Goal: Find specific page/section: Find specific page/section

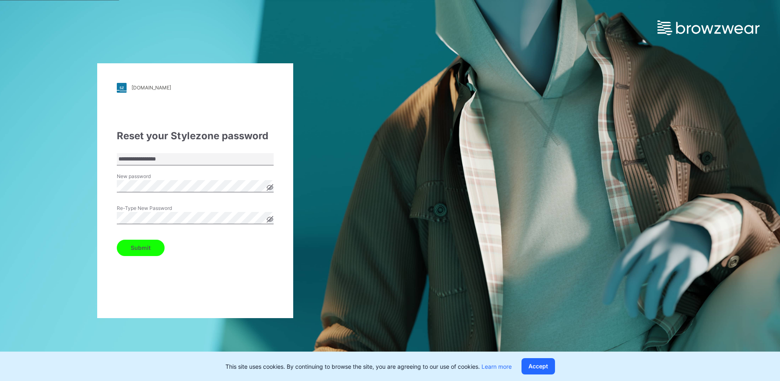
click at [149, 254] on button "Submit" at bounding box center [141, 248] width 48 height 16
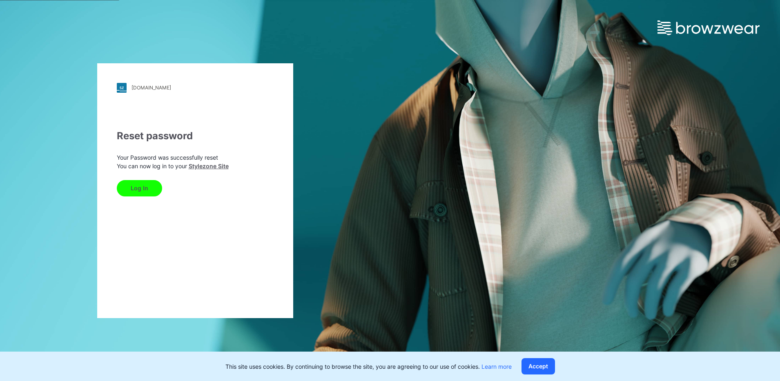
click at [135, 186] on button "Log In" at bounding box center [139, 188] width 45 height 16
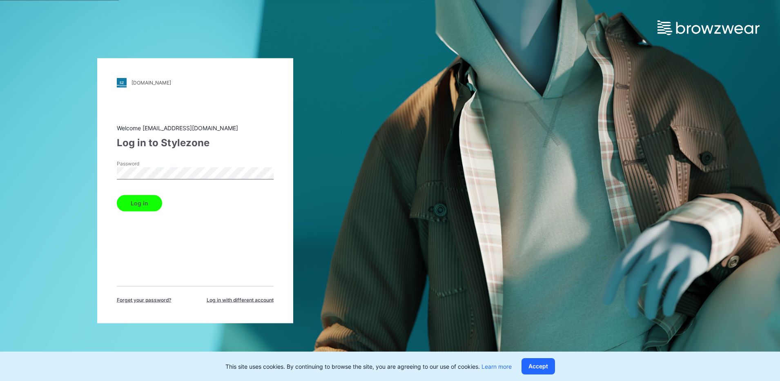
click at [139, 206] on button "Log in" at bounding box center [139, 203] width 45 height 16
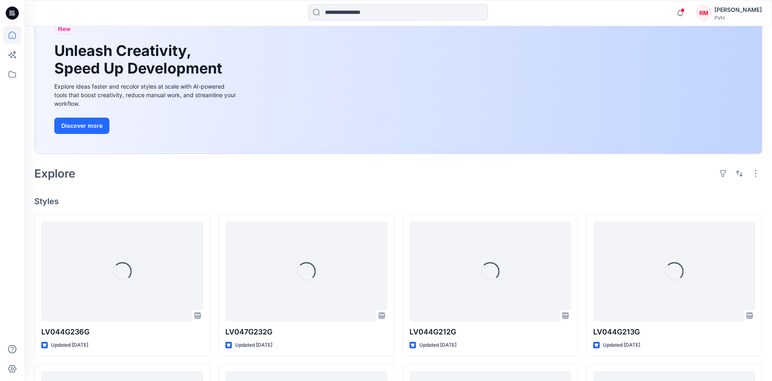
scroll to position [51, 0]
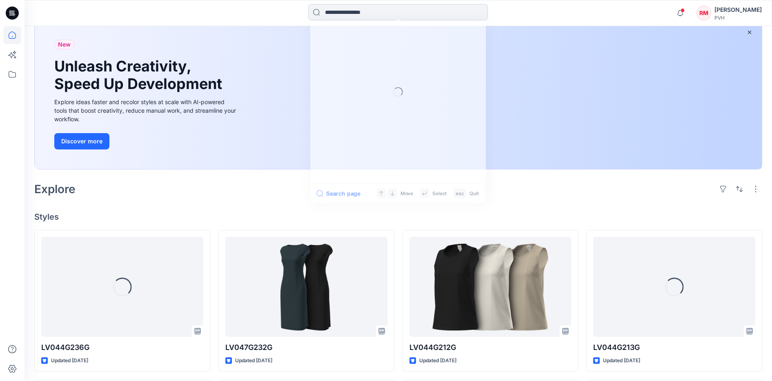
click at [330, 11] on input at bounding box center [398, 12] width 180 height 16
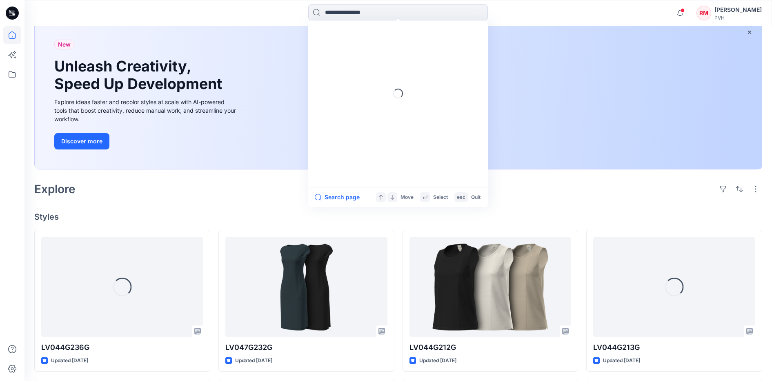
paste input "**********"
type input "**********"
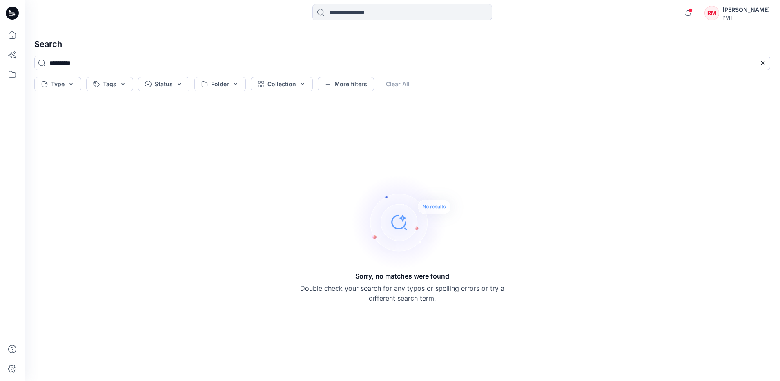
click at [194, 187] on div "Sorry, no matches were found Double check your search for any typos or spelling…" at bounding box center [402, 237] width 749 height 273
click at [189, 185] on div "Sorry, no matches were found Double check your search for any typos or spelling…" at bounding box center [402, 237] width 749 height 273
click at [232, 171] on div "Sorry, no matches were found Double check your search for any typos or spelling…" at bounding box center [402, 237] width 749 height 273
click at [235, 162] on div "Sorry, no matches were found Double check your search for any typos or spelling…" at bounding box center [402, 237] width 749 height 273
drag, startPoint x: 101, startPoint y: 62, endPoint x: 36, endPoint y: 62, distance: 64.9
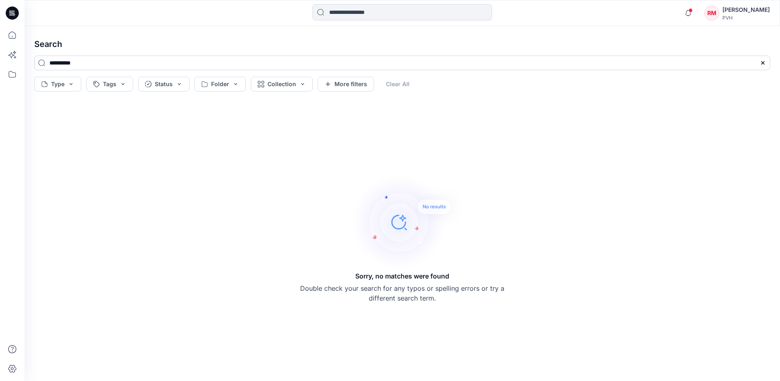
click at [36, 62] on input "**********" at bounding box center [401, 63] width 735 height 15
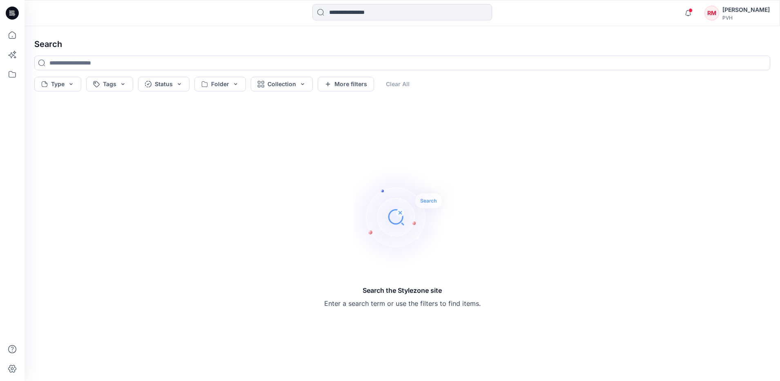
click at [154, 144] on div "Search the Stylezone site Enter a search term or use the filters to find items." at bounding box center [402, 237] width 749 height 273
click at [186, 48] on h4 "Search" at bounding box center [402, 44] width 749 height 23
click at [13, 33] on icon at bounding box center [12, 35] width 18 height 18
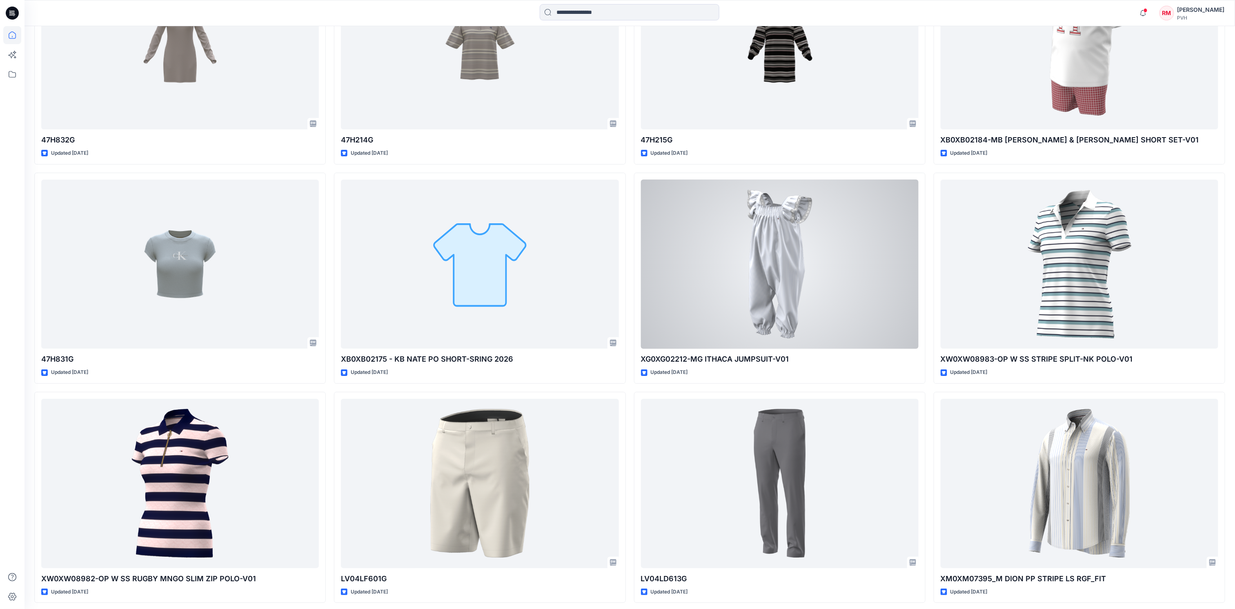
scroll to position [1724, 0]
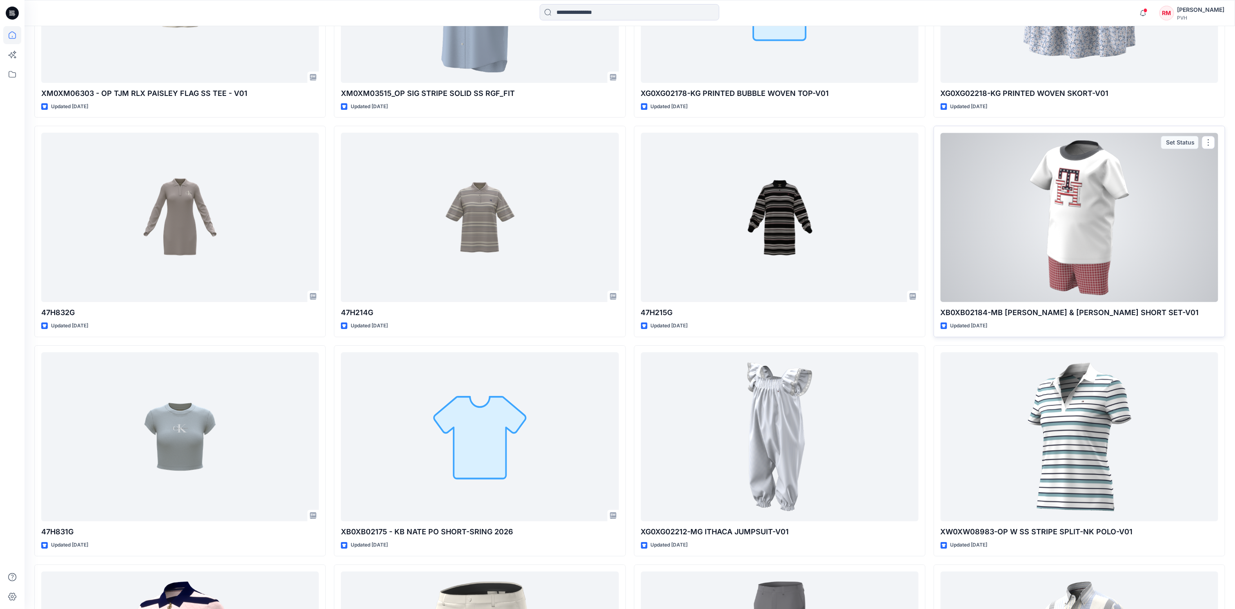
click at [779, 324] on div "Updated [DATE]" at bounding box center [1079, 326] width 278 height 9
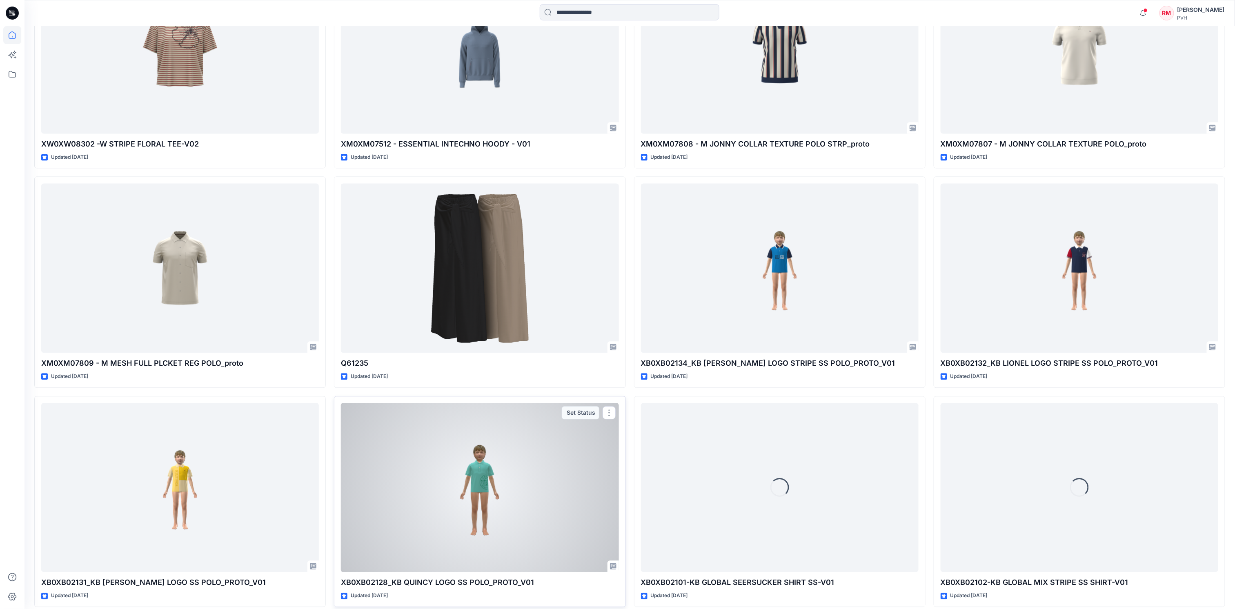
scroll to position [5273, 0]
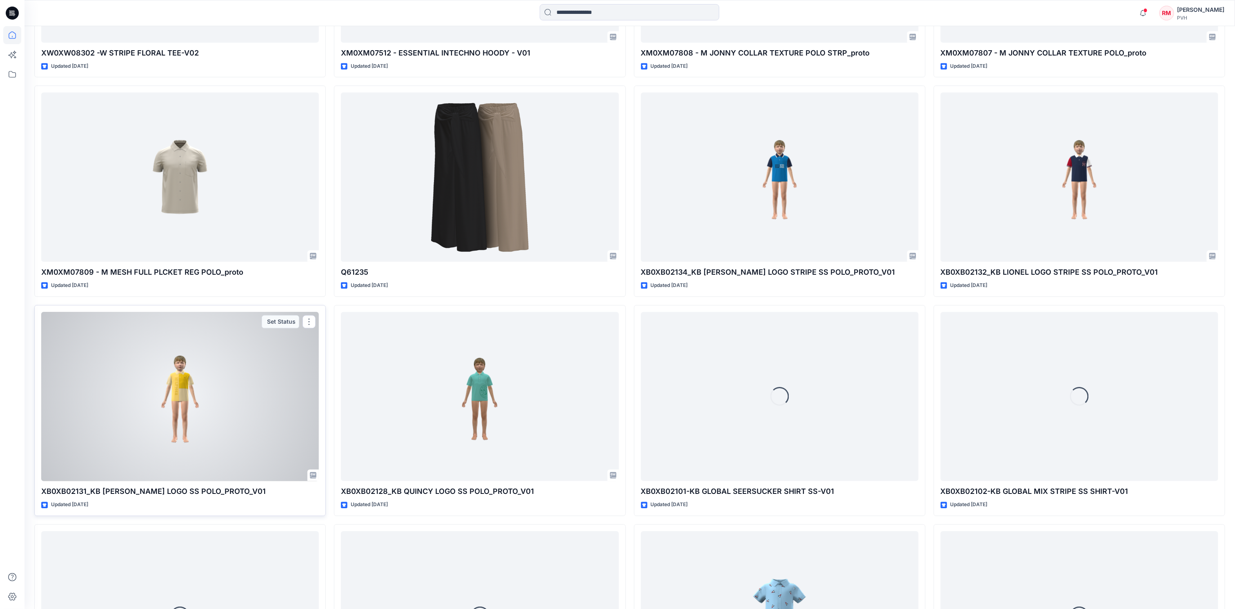
click at [65, 380] on p "XB0XB02131_KB [PERSON_NAME] LOGO SS POLO_PROTO_V01" at bounding box center [180, 491] width 278 height 11
click at [271, 380] on div at bounding box center [180, 396] width 278 height 169
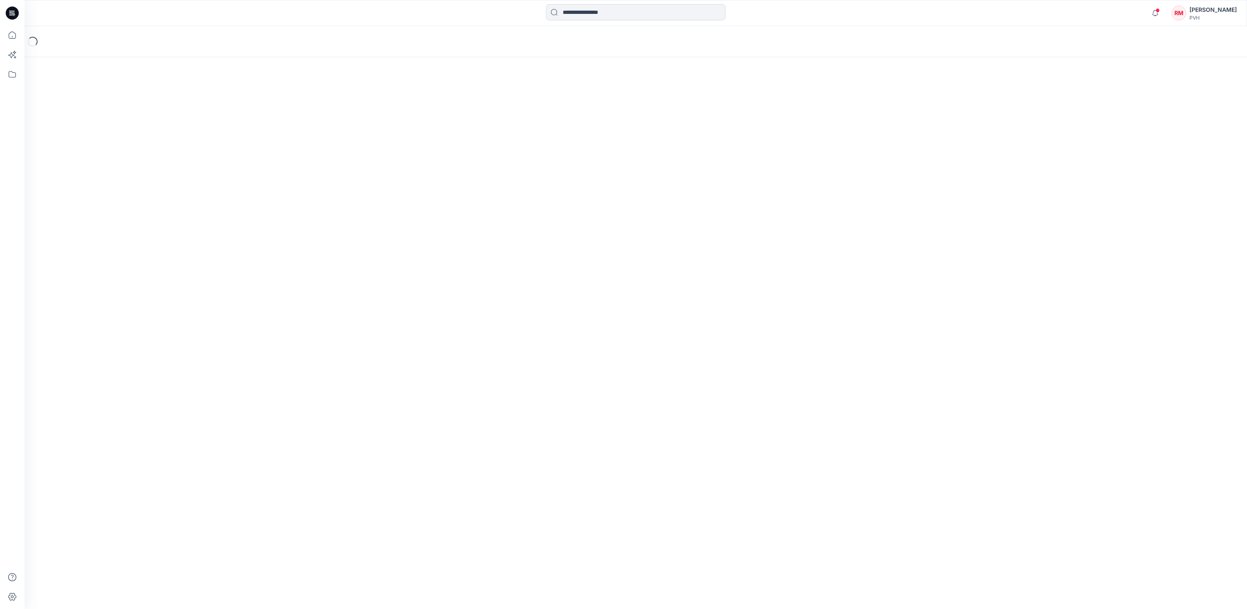
click at [779, 18] on div "PVH" at bounding box center [1213, 18] width 47 height 6
click at [779, 138] on div "Loading..." at bounding box center [635, 317] width 1223 height 583
click at [779, 140] on div "Loading..." at bounding box center [635, 317] width 1223 height 583
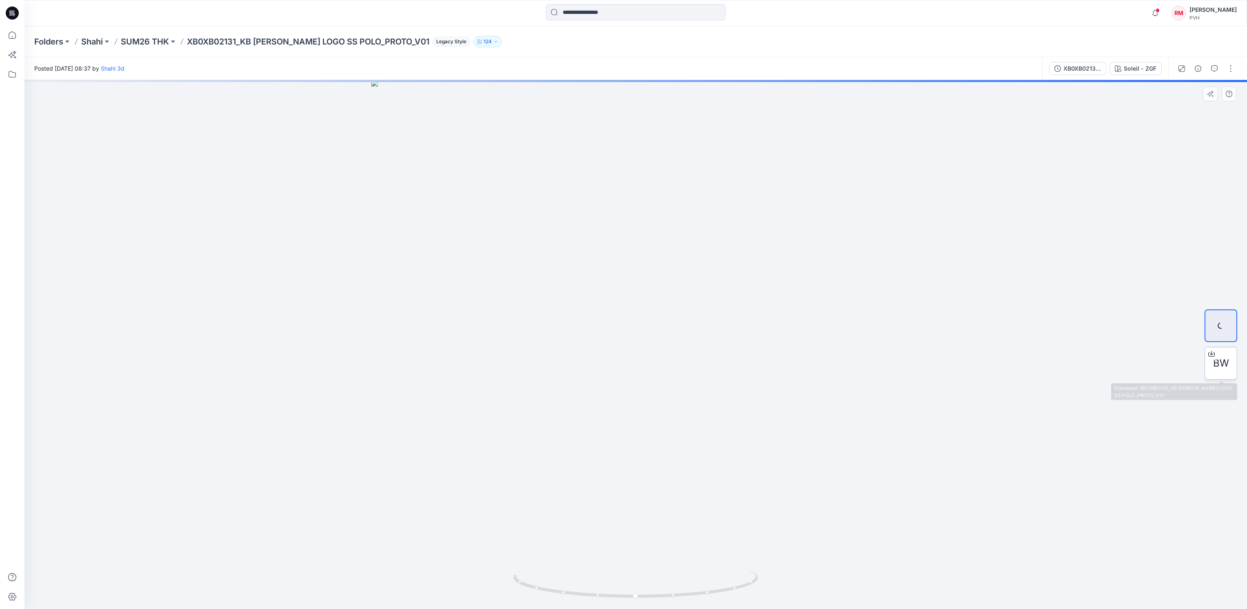
click at [779, 369] on span "BW" at bounding box center [1221, 363] width 16 height 15
